Goal: Information Seeking & Learning: Learn about a topic

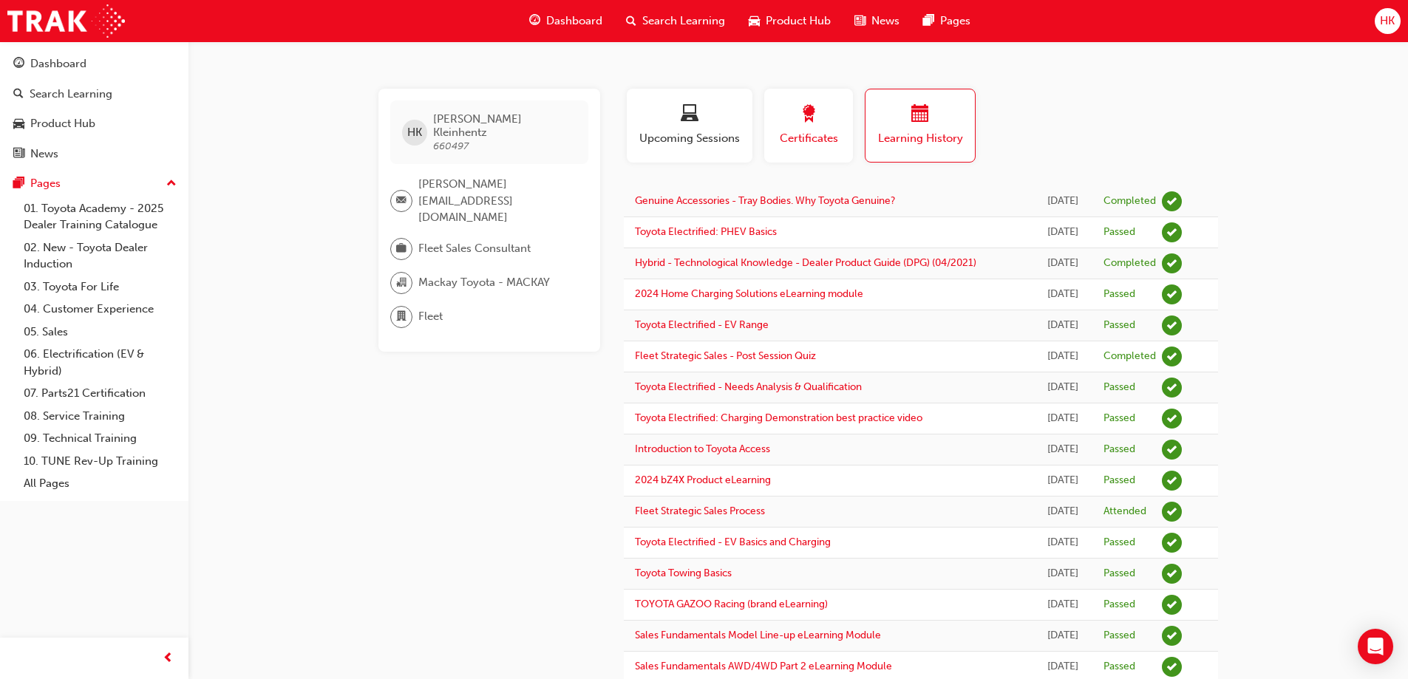
click at [813, 123] on span "award-icon" at bounding box center [809, 115] width 18 height 20
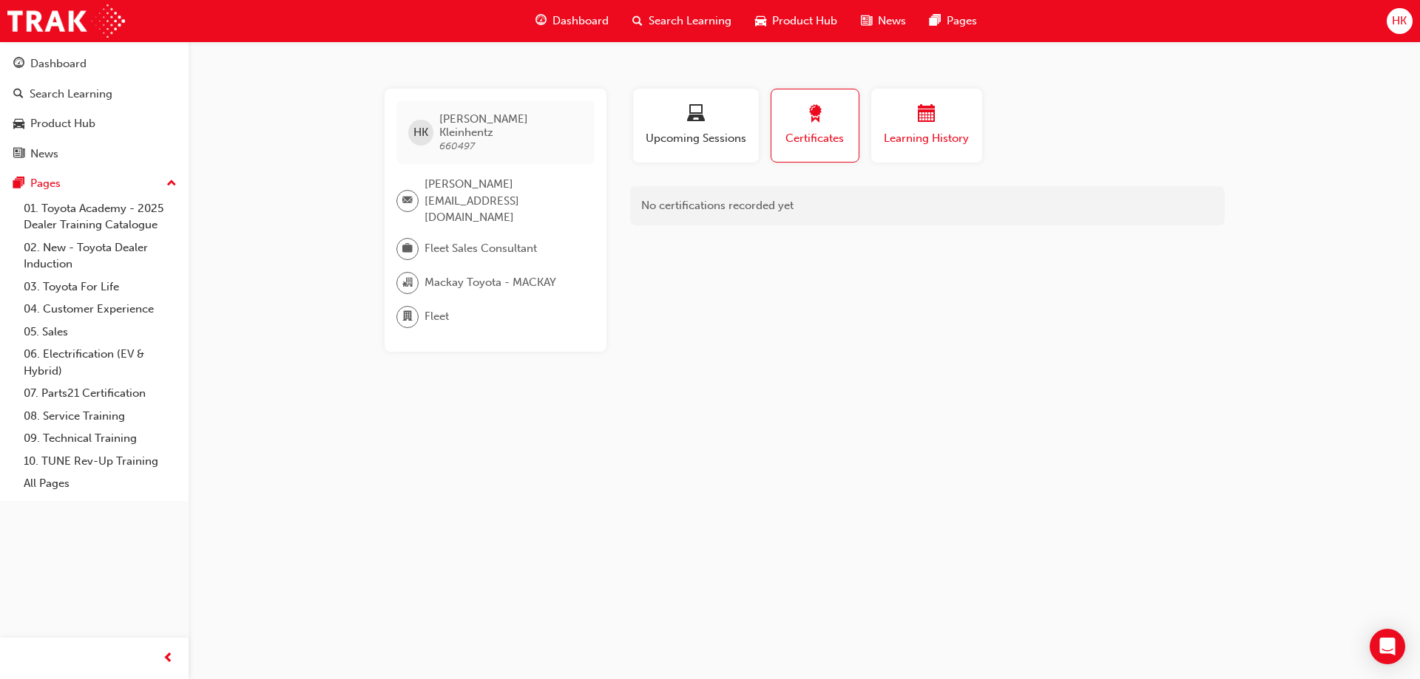
click at [913, 116] on div "button" at bounding box center [926, 116] width 89 height 23
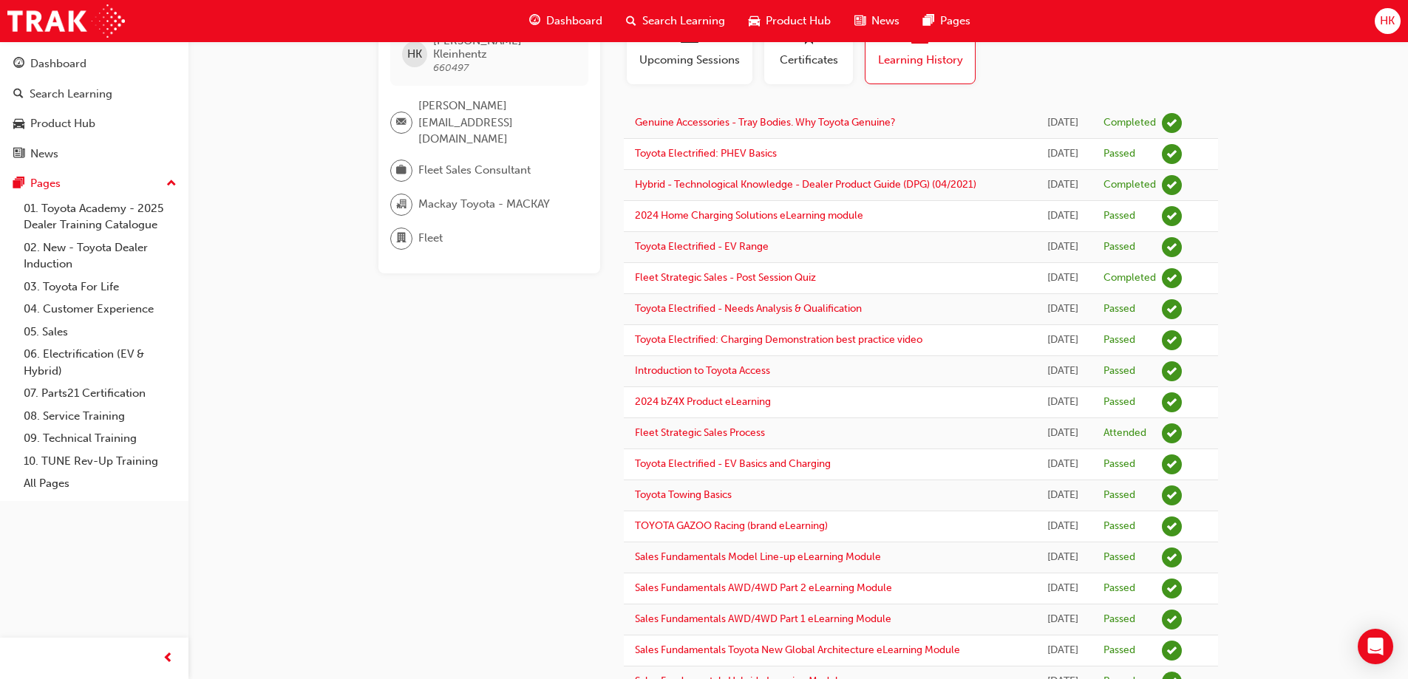
scroll to position [77, 0]
click at [795, 282] on link "Fleet Strategic Sales - Post Session Quiz" at bounding box center [725, 279] width 181 height 13
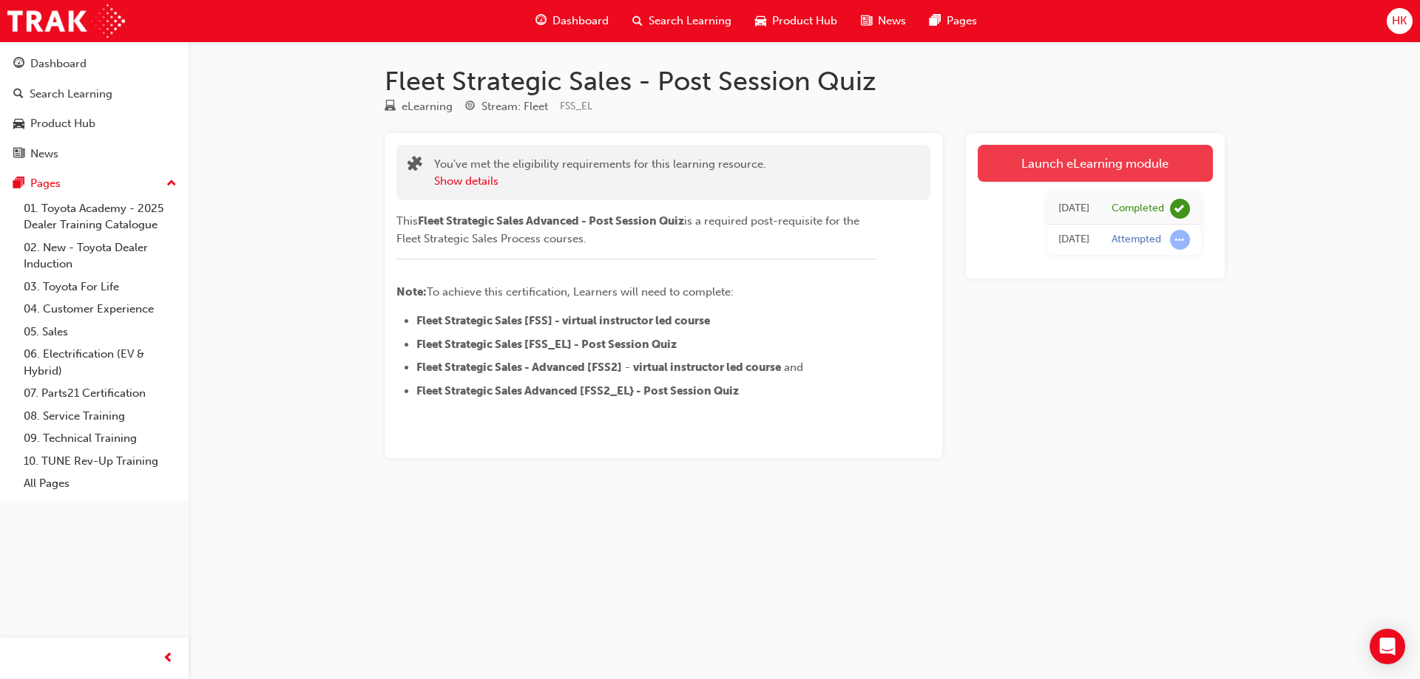
click at [1068, 157] on link "Launch eLearning module" at bounding box center [1094, 163] width 235 height 37
click at [474, 180] on button "Show details" at bounding box center [466, 181] width 64 height 17
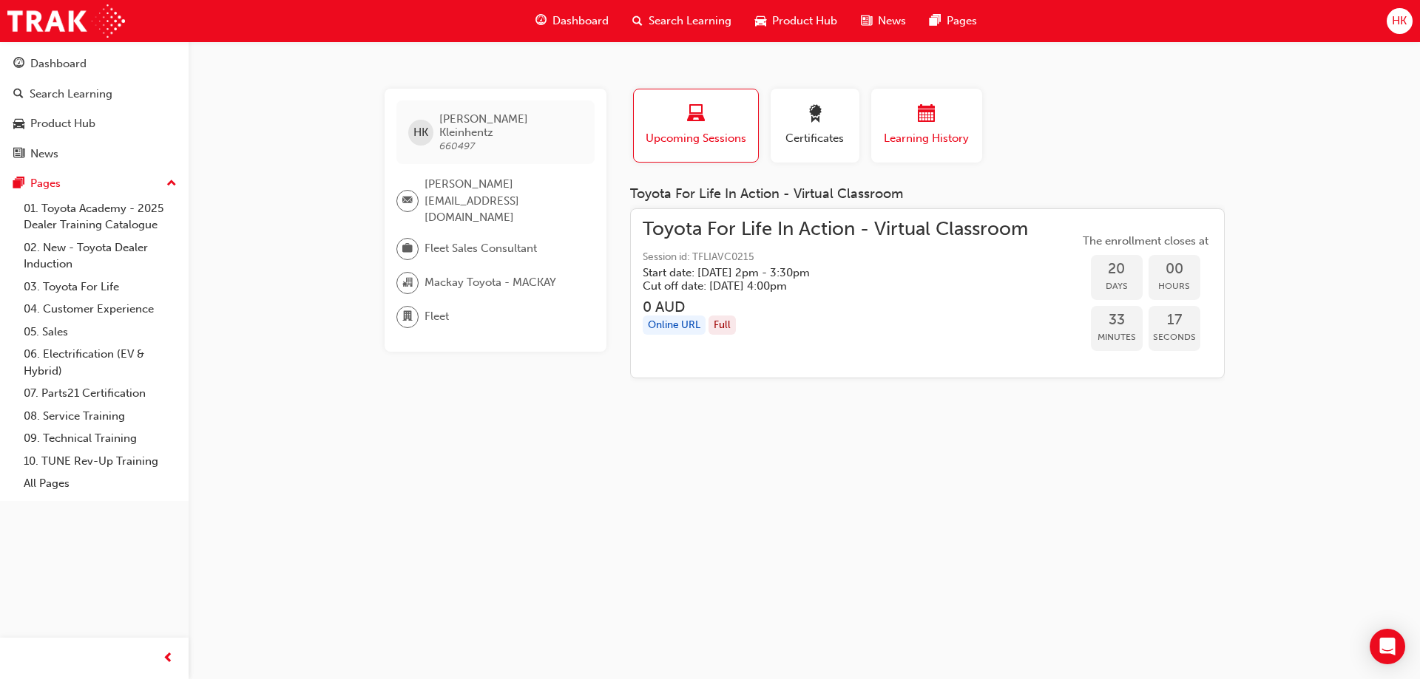
click at [929, 117] on span "calendar-icon" at bounding box center [927, 115] width 18 height 20
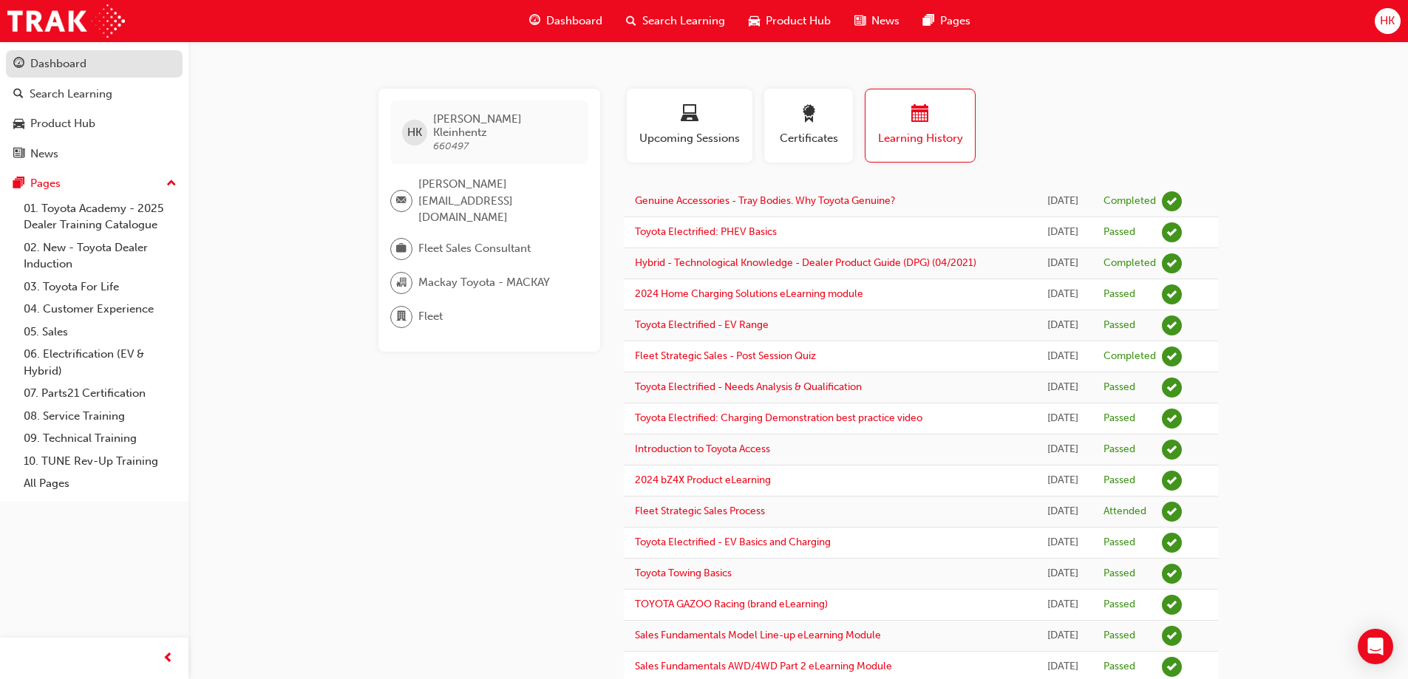
click at [61, 59] on div "Dashboard" at bounding box center [58, 63] width 56 height 17
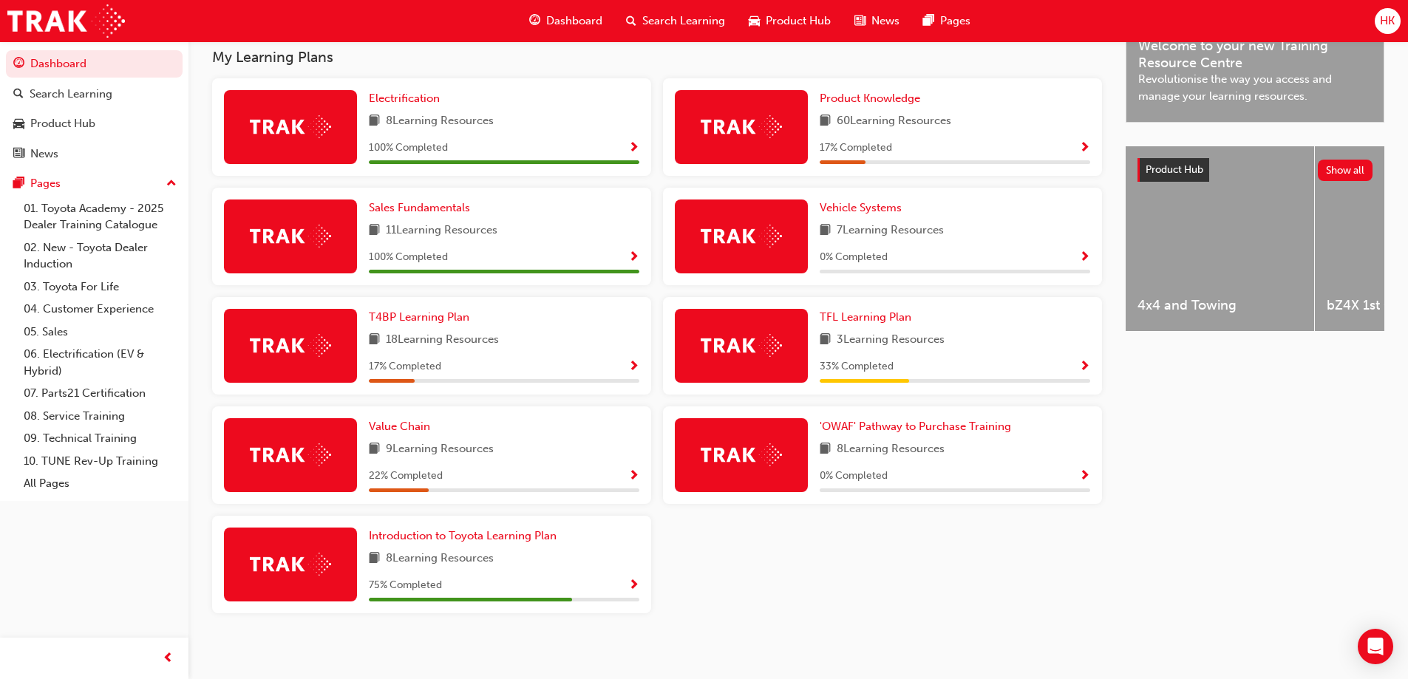
scroll to position [489, 0]
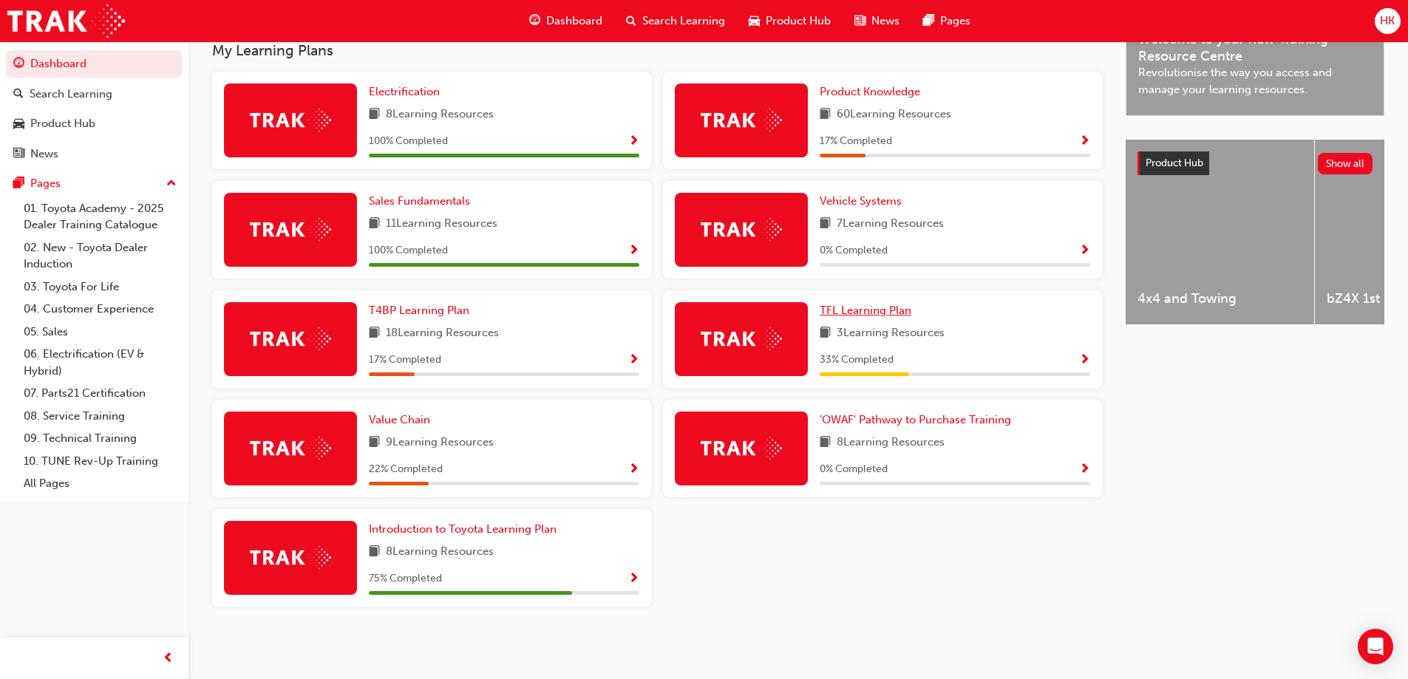
click at [872, 313] on span "TFL Learning Plan" at bounding box center [866, 310] width 92 height 13
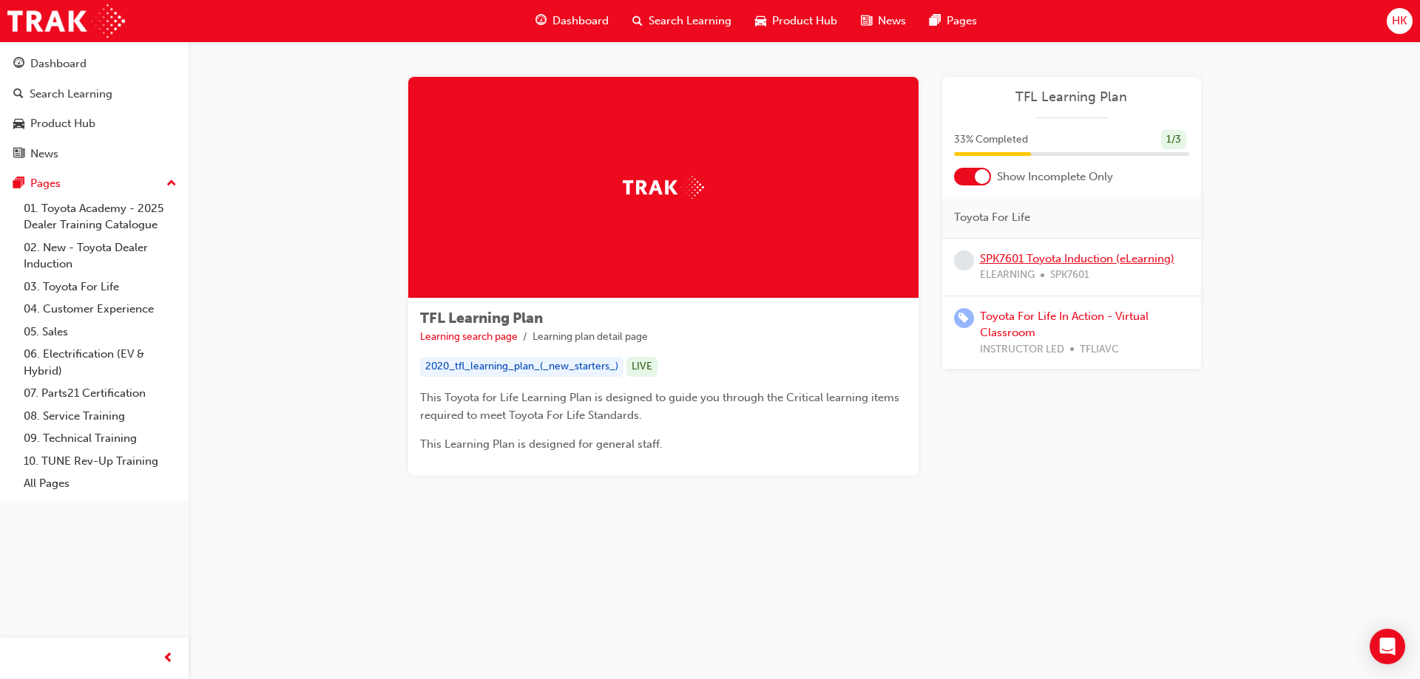
click at [1058, 260] on link "SPK7601 Toyota Induction (eLearning)" at bounding box center [1077, 258] width 194 height 13
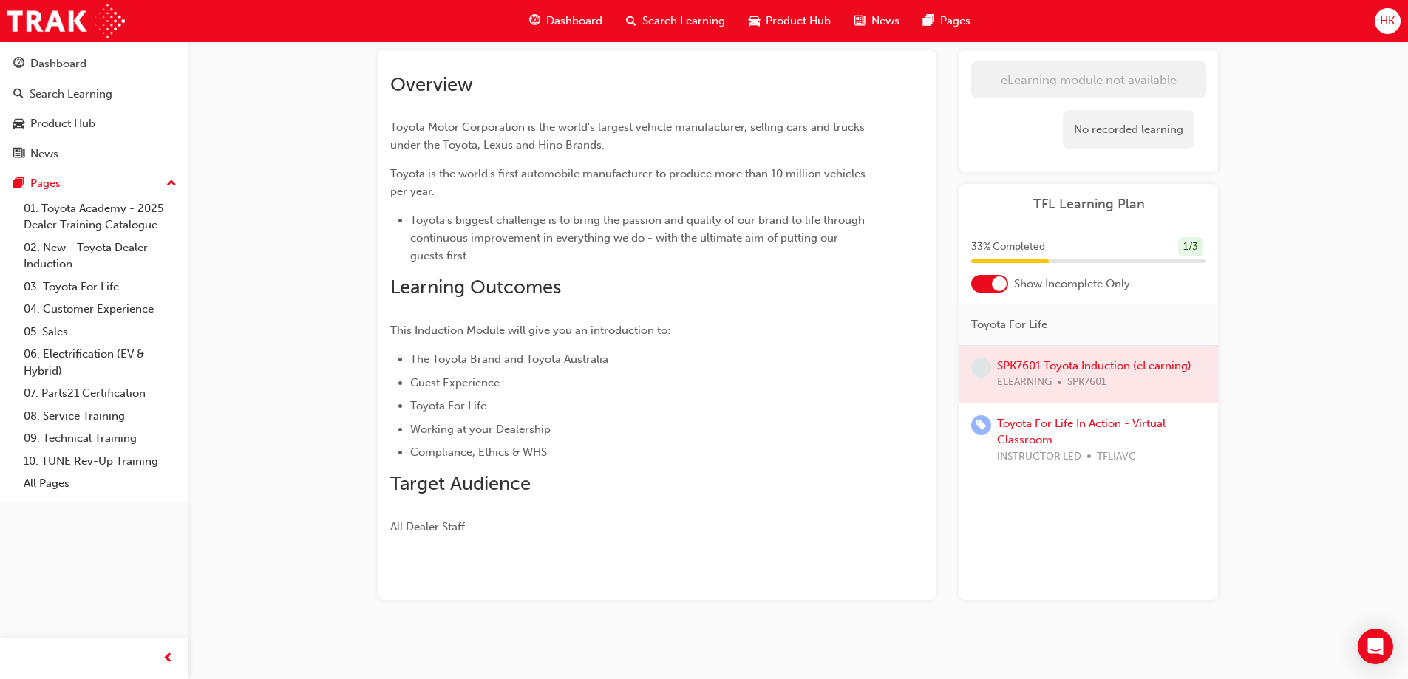
scroll to position [141, 0]
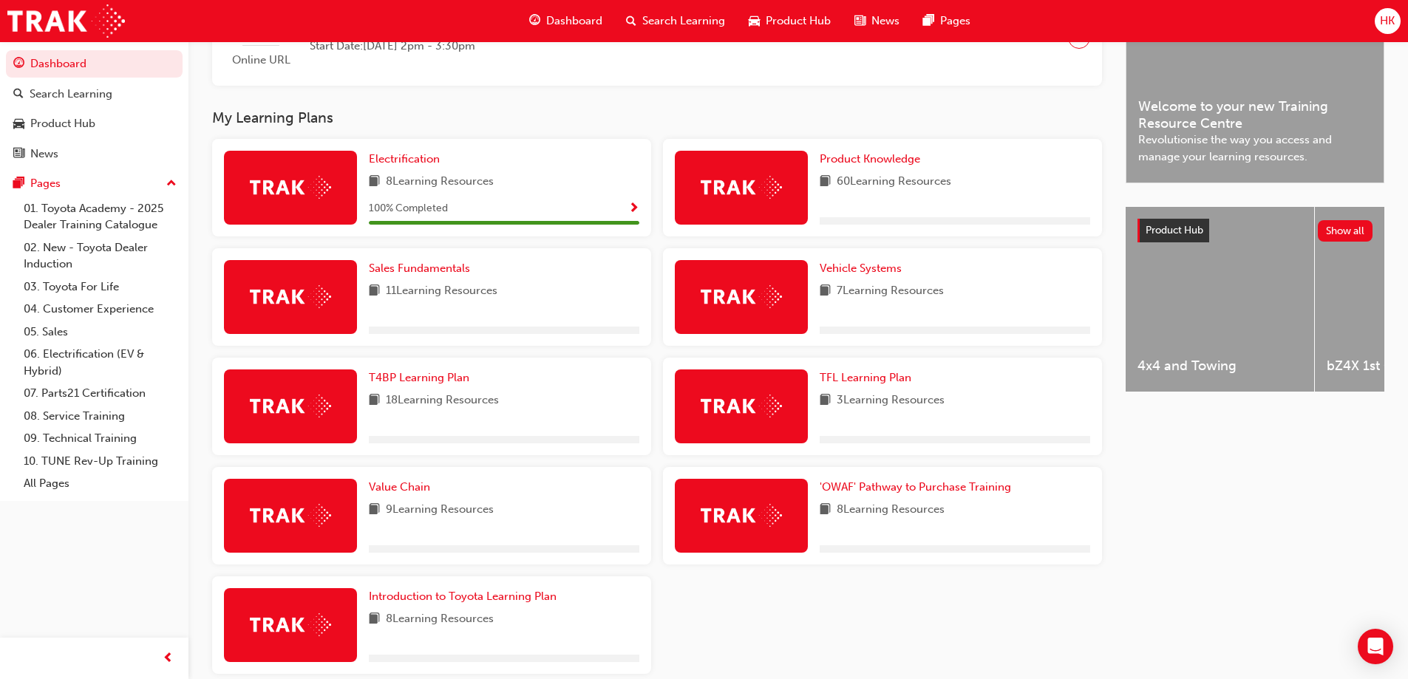
scroll to position [489, 0]
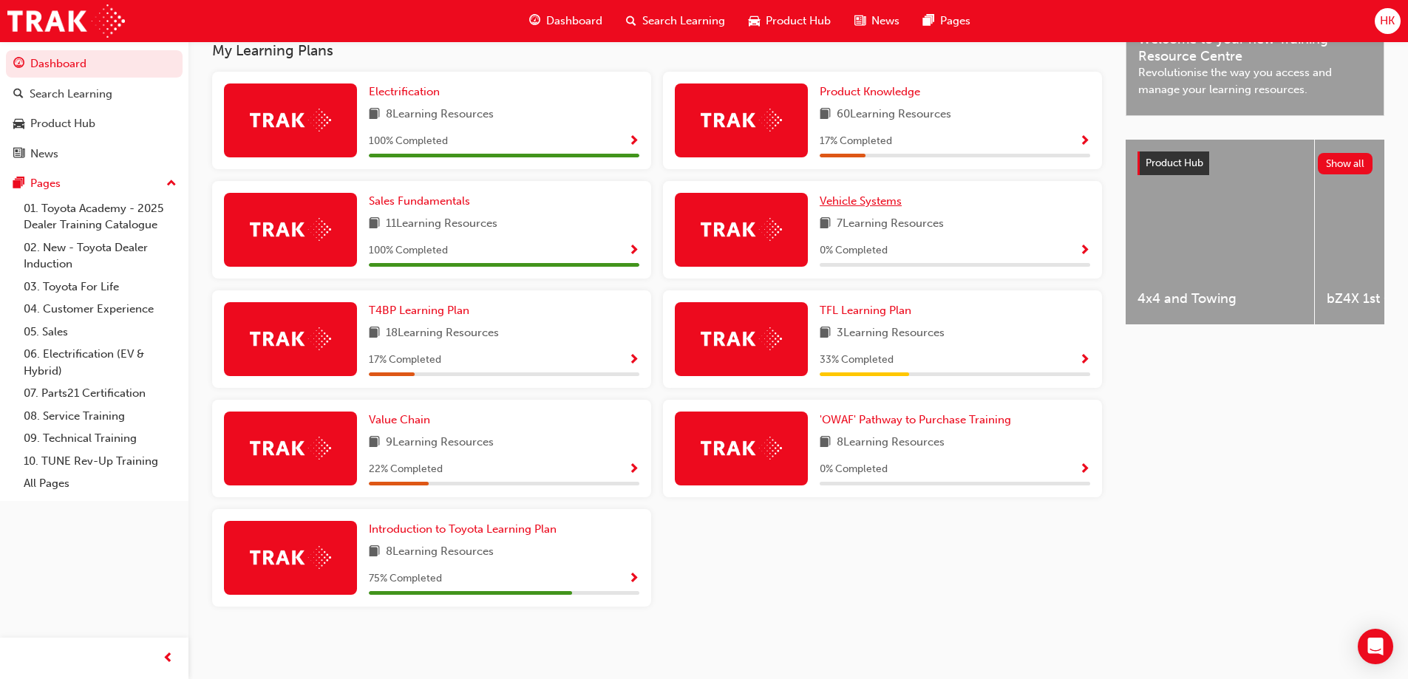
click at [865, 208] on link "Vehicle Systems" at bounding box center [864, 201] width 88 height 17
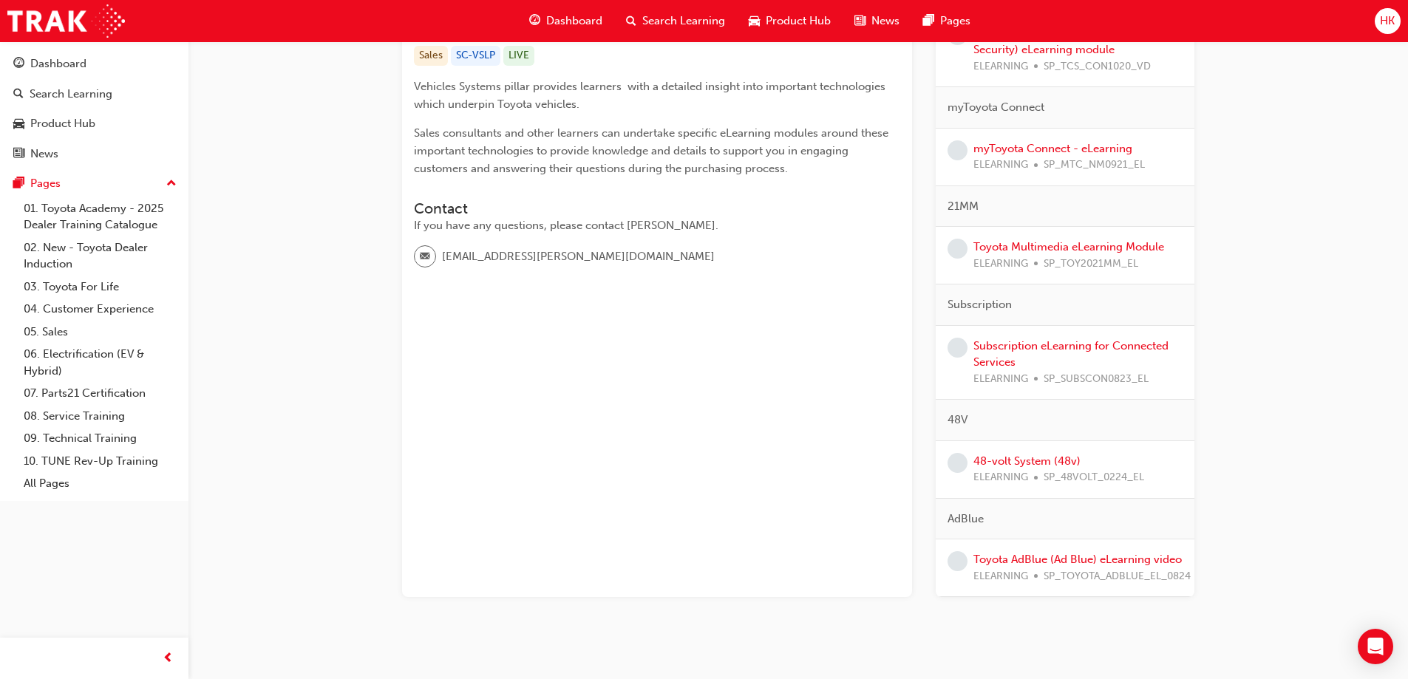
scroll to position [337, 0]
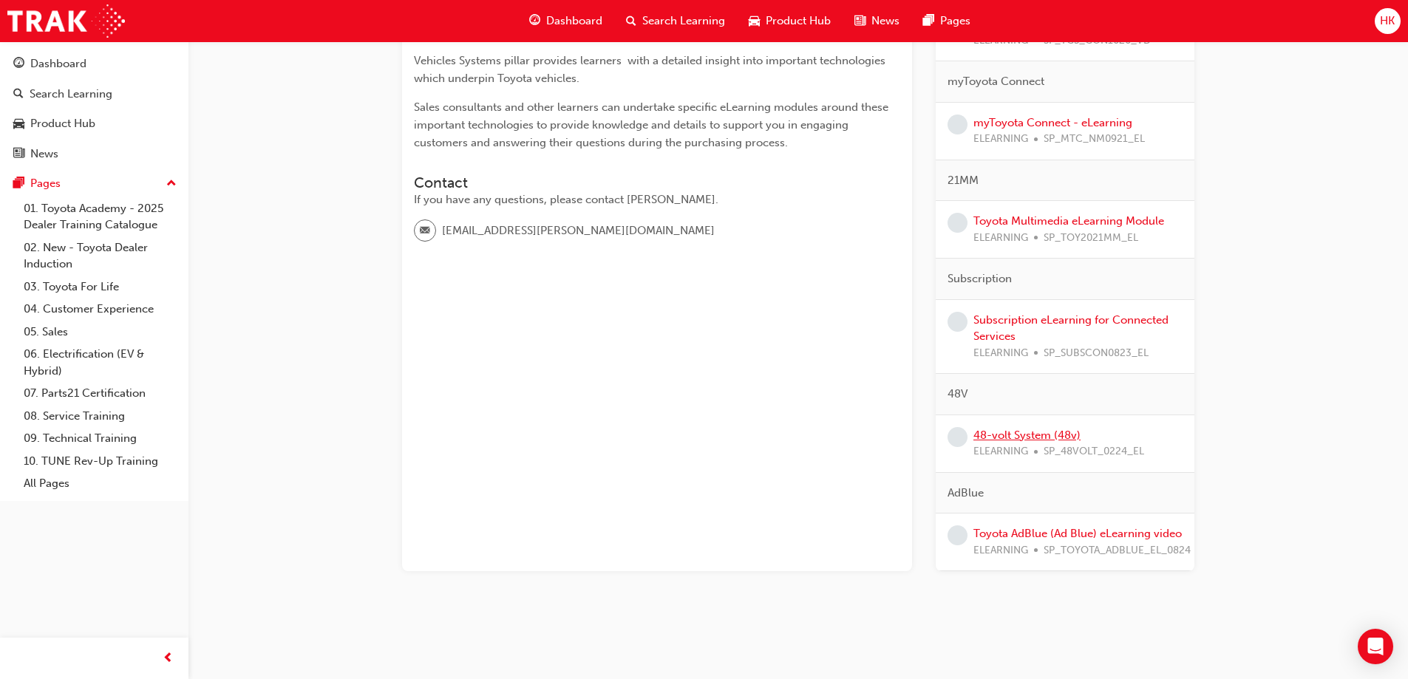
click at [1021, 435] on link "48-volt System (48v)" at bounding box center [1027, 435] width 107 height 13
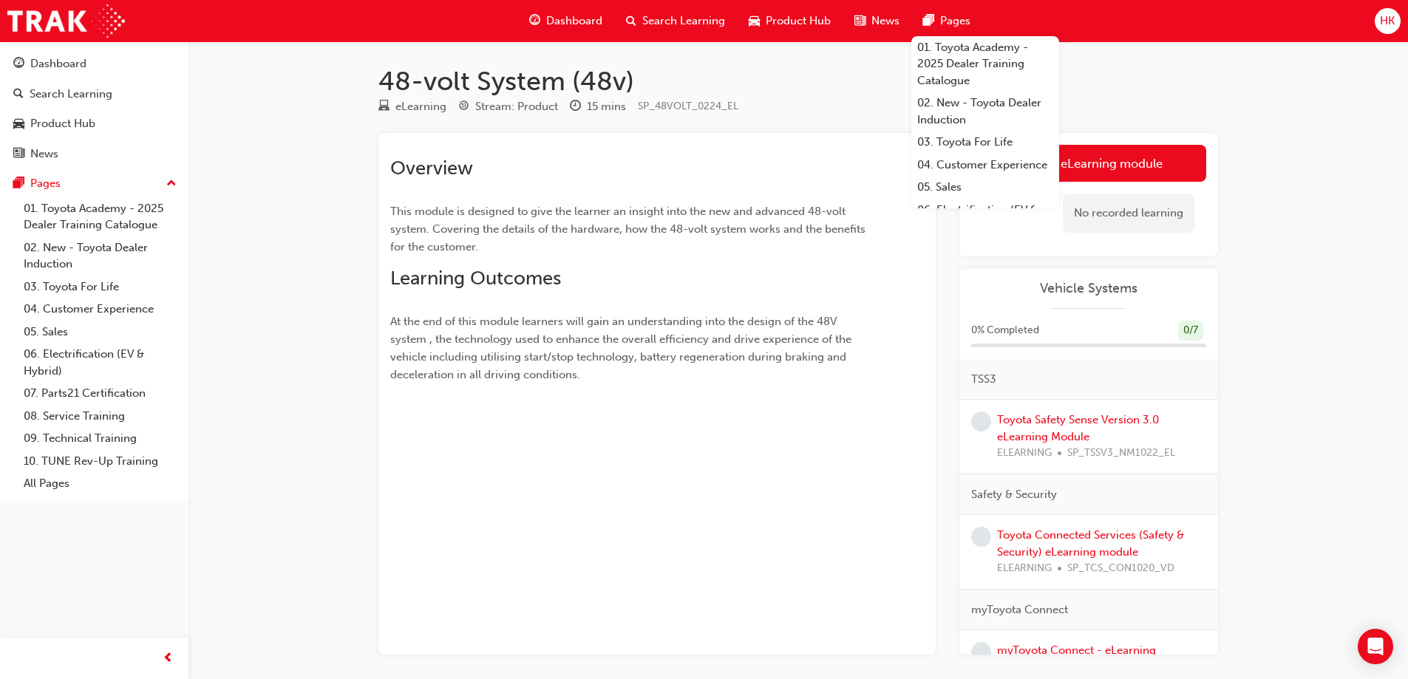
click at [305, 294] on div "48-volt System (48v) eLearning Stream: Product 15 mins SP_48VOLT_0224_EL Overvi…" at bounding box center [704, 369] width 1408 height 739
